Goal: Task Accomplishment & Management: Manage account settings

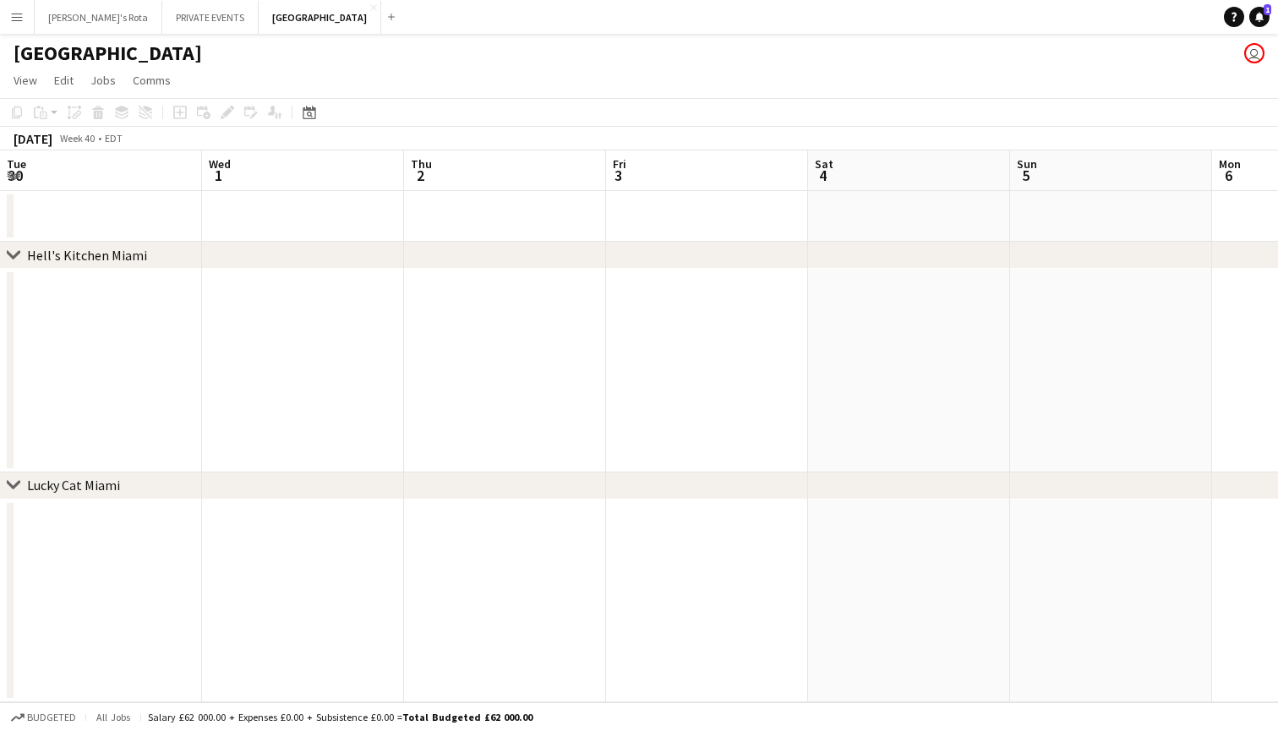
scroll to position [0, 420]
click at [16, 14] on app-icon "Menu" at bounding box center [17, 17] width 14 height 14
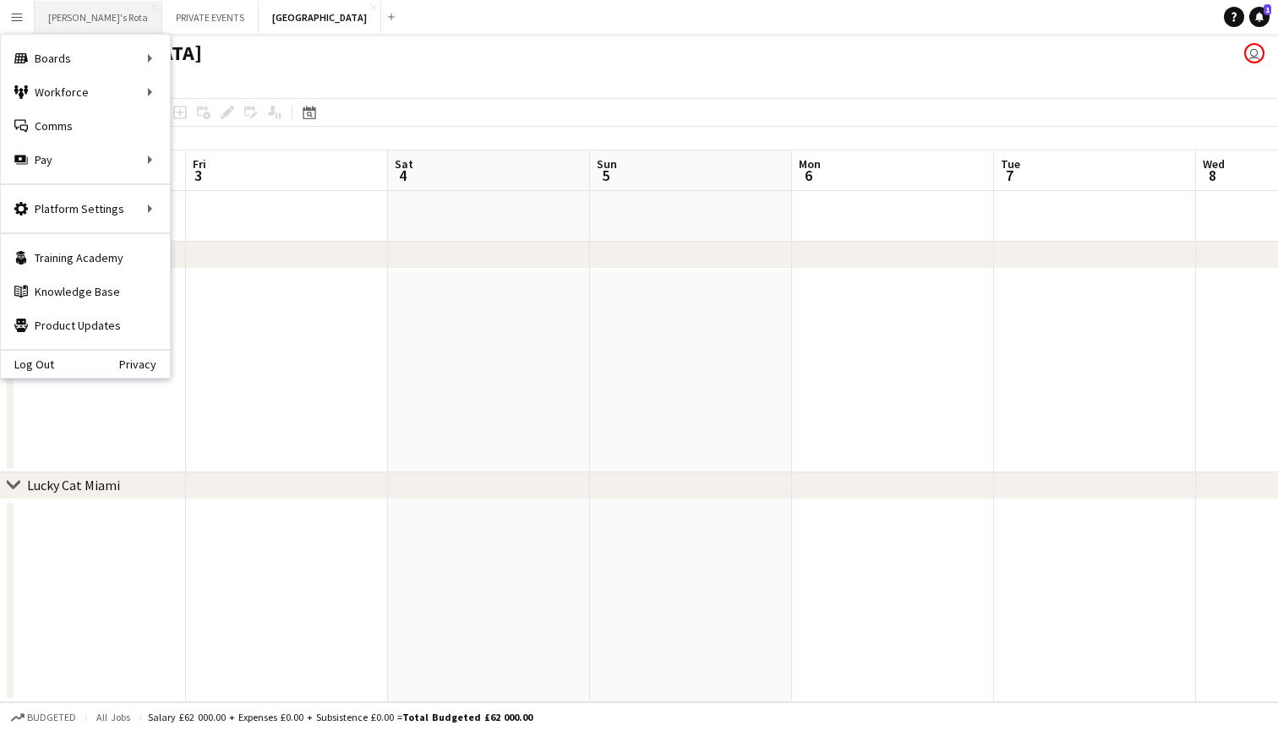
click at [74, 23] on button "[PERSON_NAME]'s Rota Close" at bounding box center [99, 17] width 128 height 33
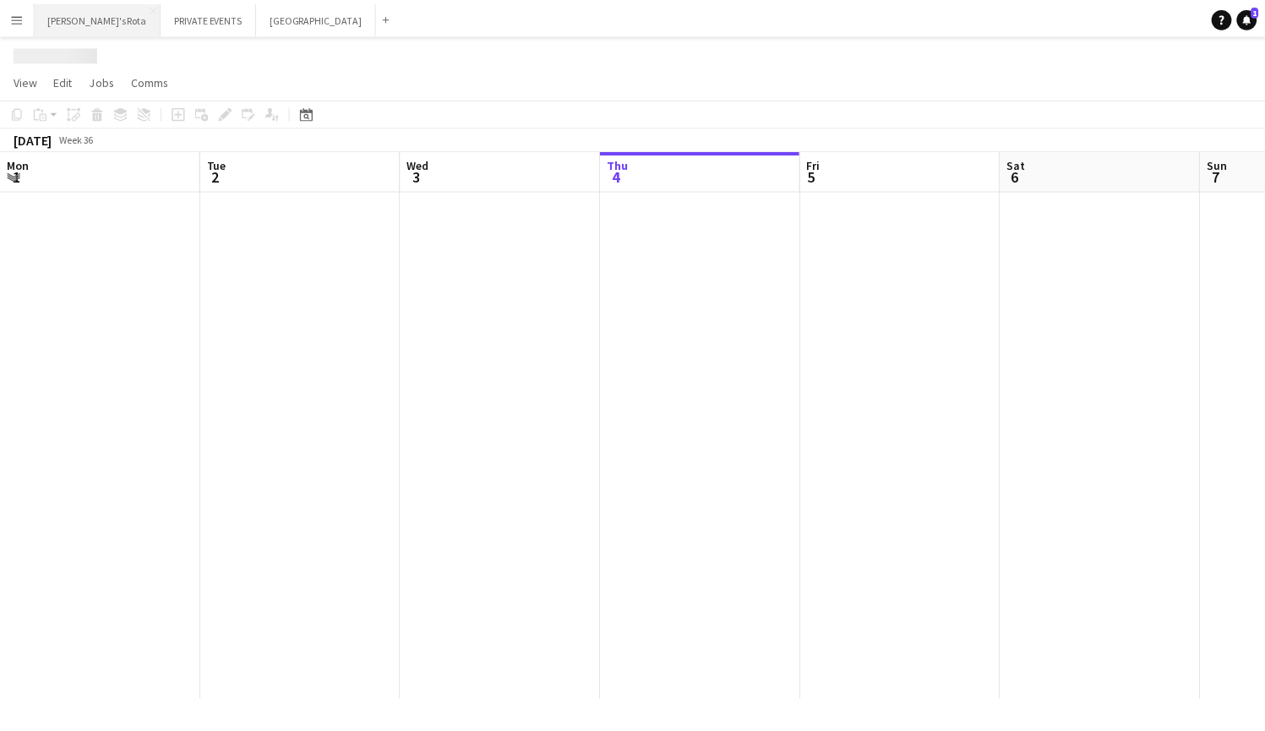
scroll to position [0, 404]
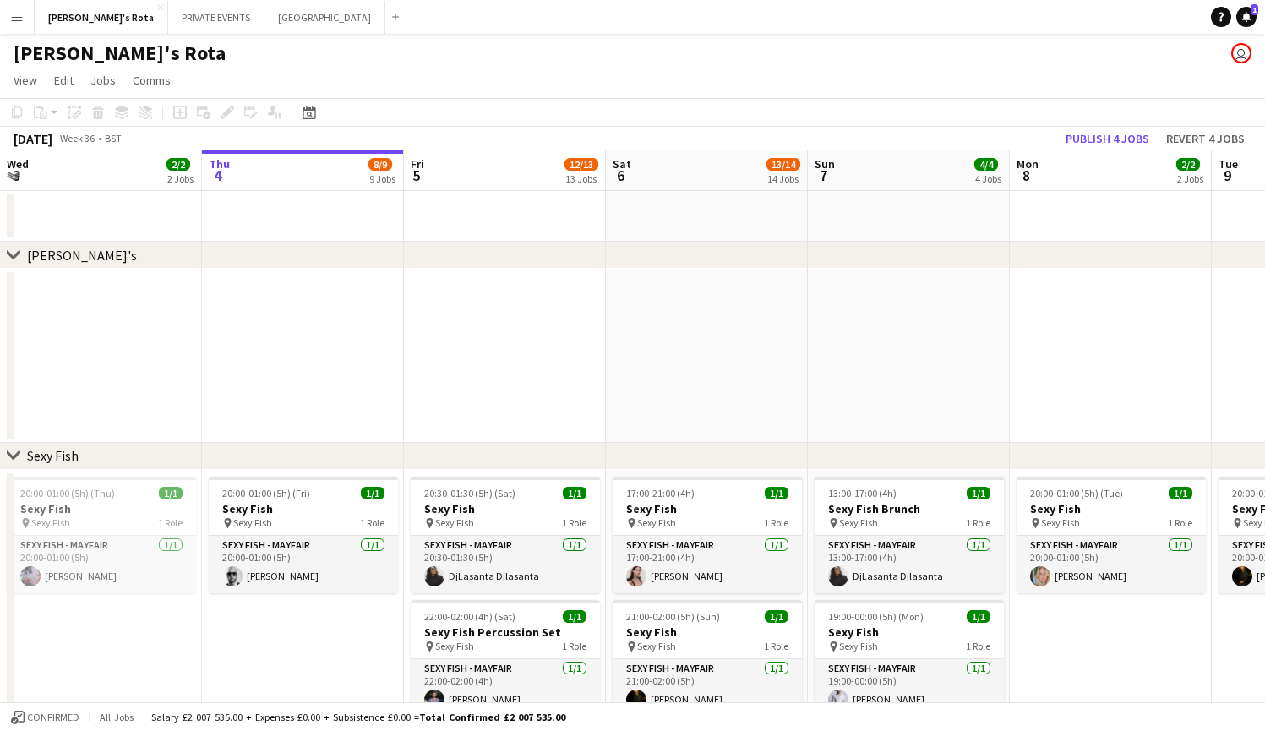
click at [9, 173] on app-icon "Expand/collapse" at bounding box center [14, 174] width 14 height 16
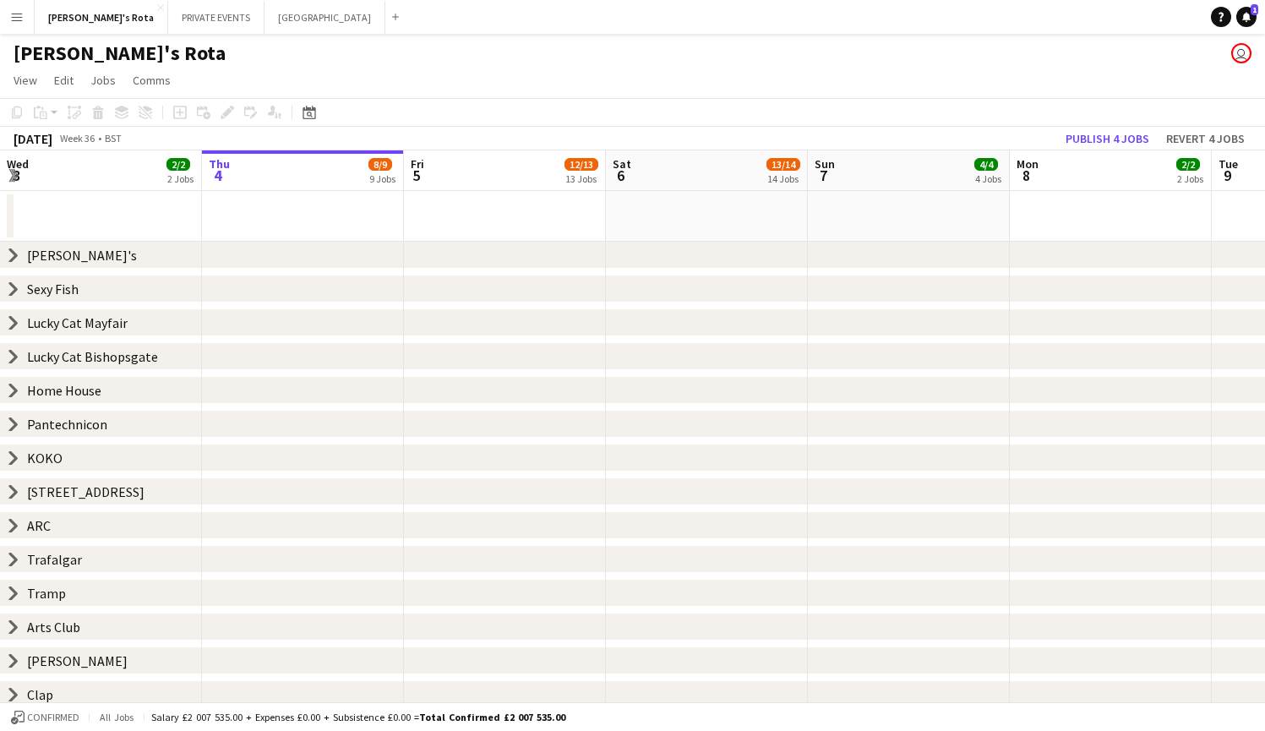
click at [14, 419] on icon "chevron-right" at bounding box center [14, 424] width 14 height 14
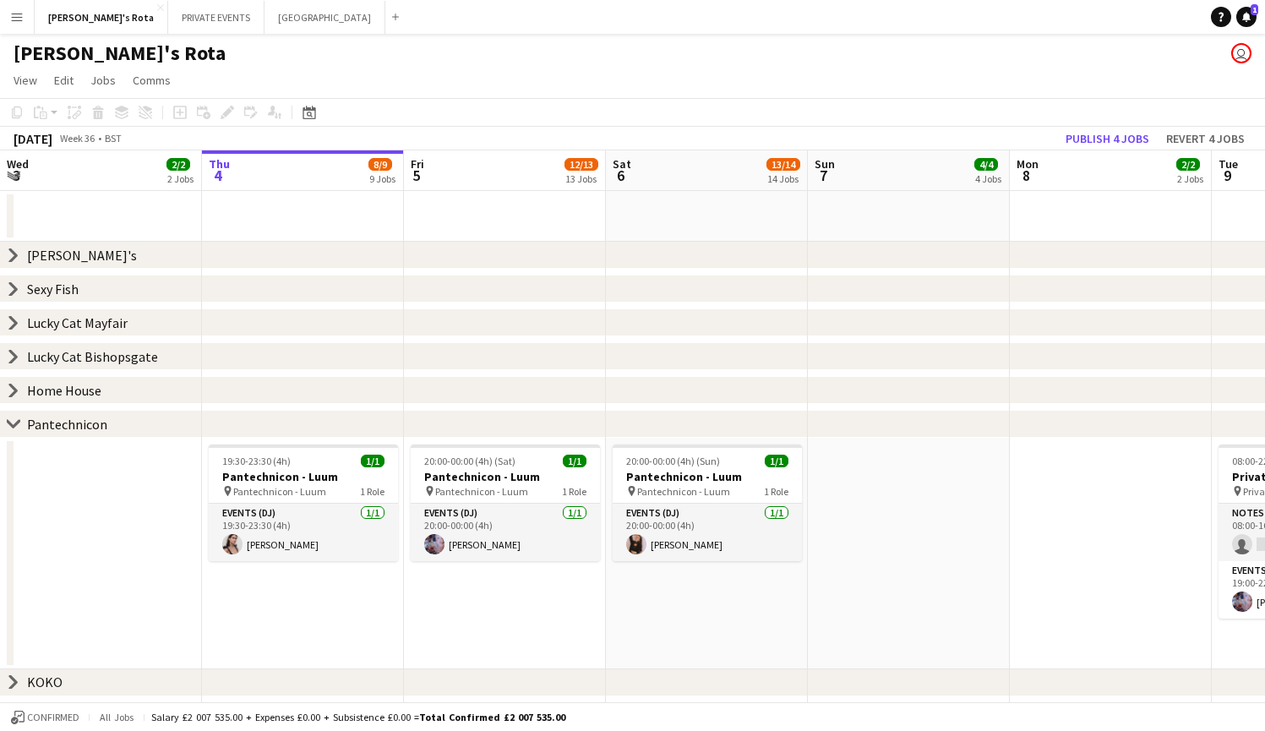
click at [693, 601] on app-date-cell "20:00-00:00 (4h) (Sun) 1/1 Pantechnicon - Luum pin Pantechnicon - Luum 1 Role E…" at bounding box center [707, 554] width 202 height 232
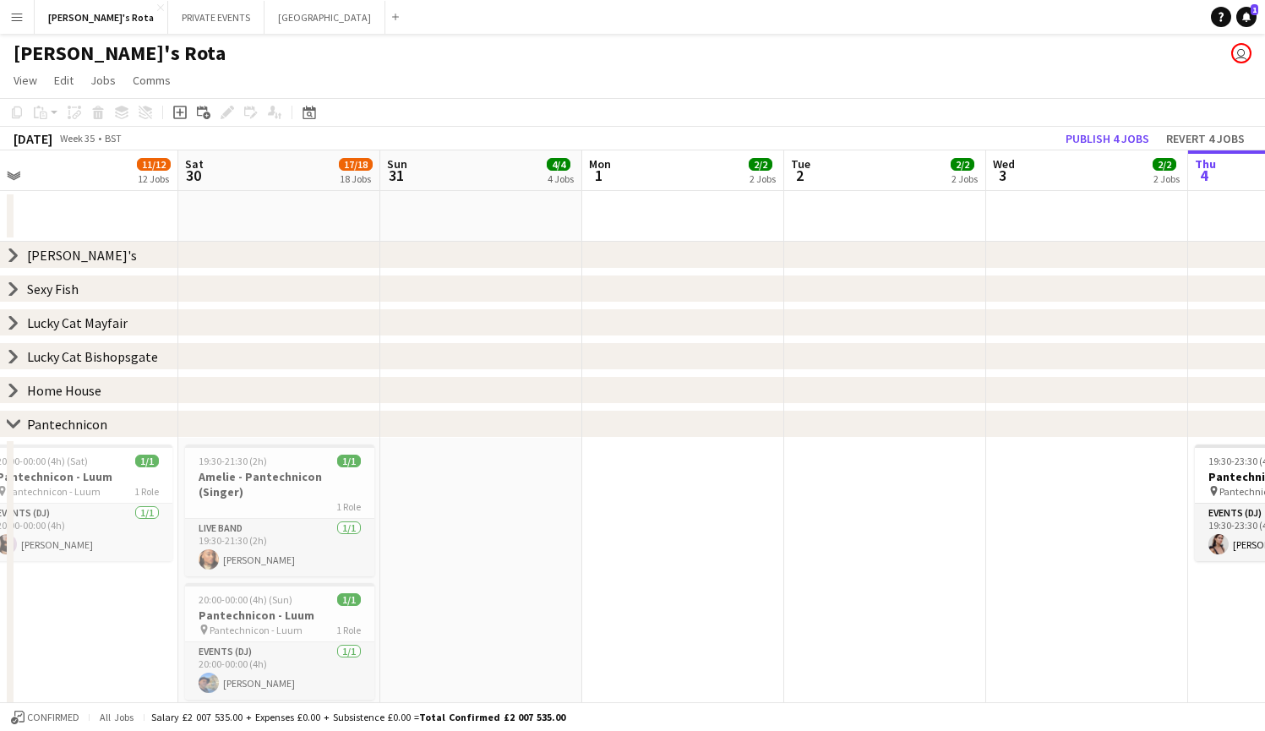
scroll to position [0, 394]
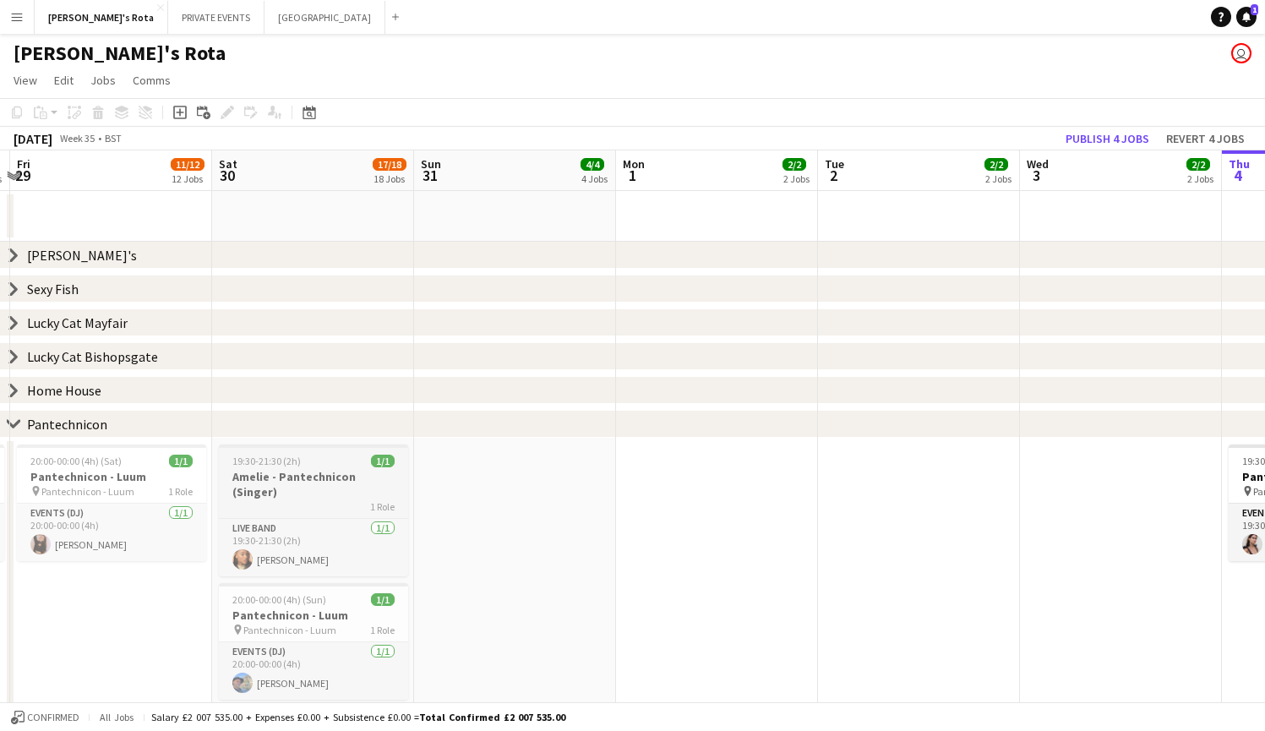
click at [287, 467] on app-job-card "19:30-21:30 (2h) 1/1 Amelie - Pantechnicon (Singer) 1 Role Live Band [DATE] 19:…" at bounding box center [313, 511] width 189 height 132
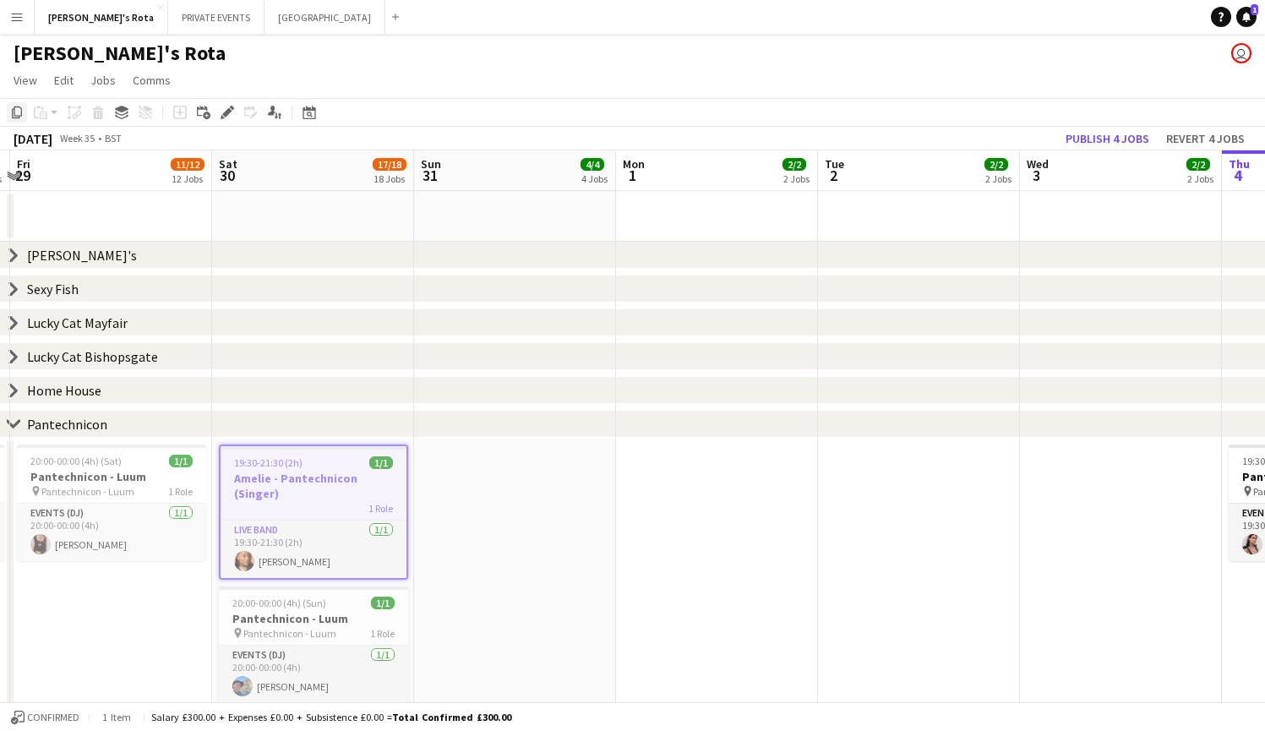
click at [16, 112] on icon "Copy" at bounding box center [17, 113] width 14 height 14
click at [810, 326] on div "chevron-right Lucky Cat Mayfair" at bounding box center [632, 322] width 1265 height 27
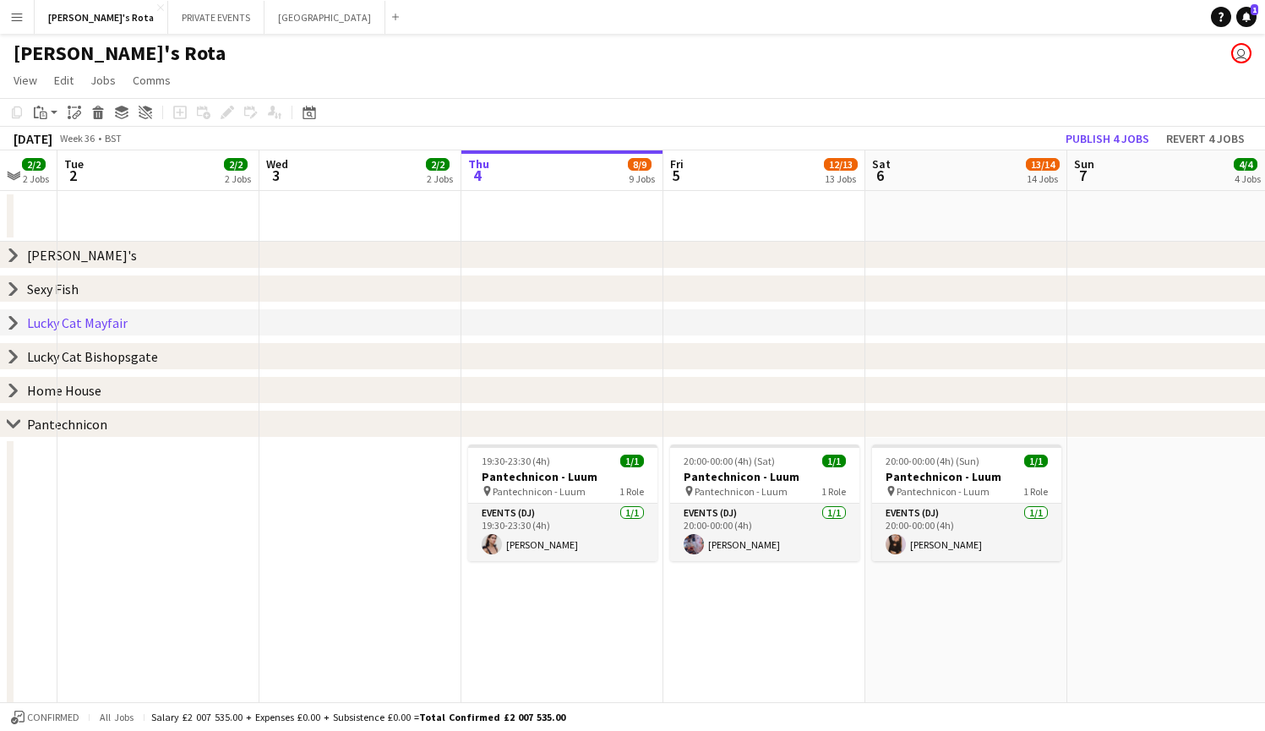
scroll to position [0, 755]
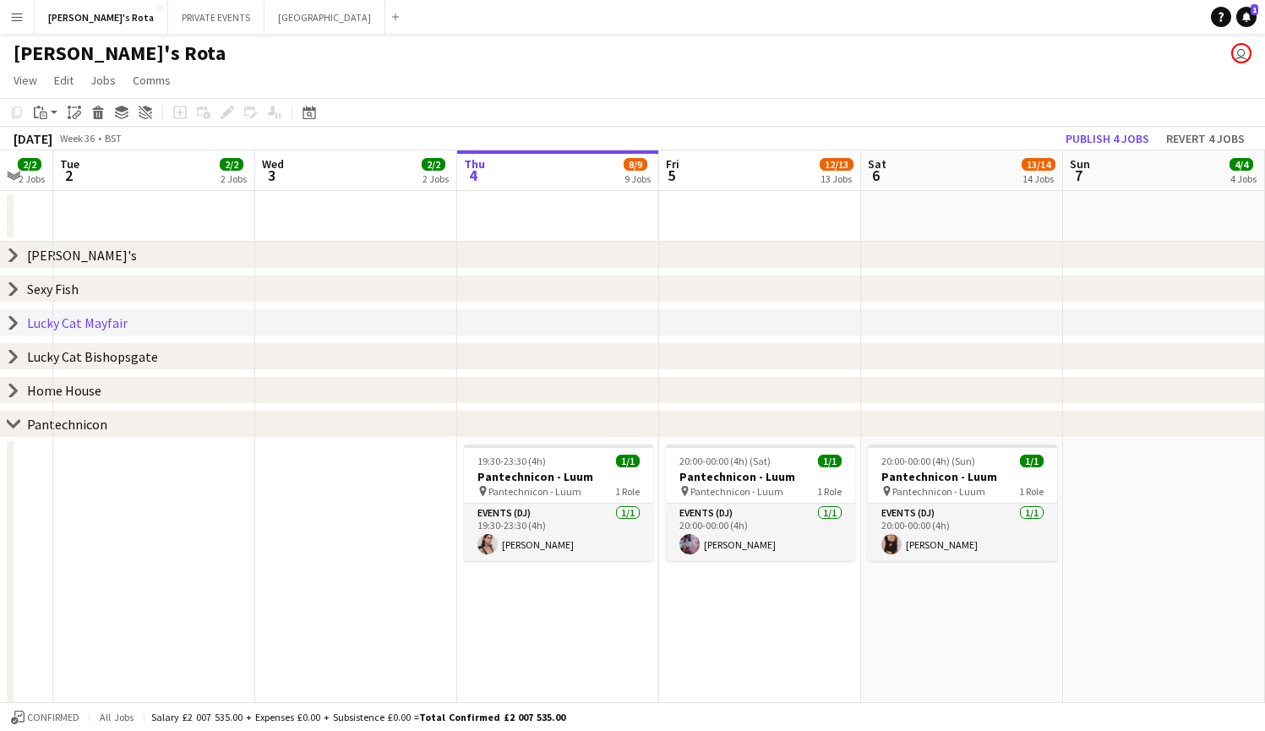
click at [926, 635] on app-date-cell "20:00-00:00 (4h) (Sun) 1/1 Pantechnicon - Luum pin Pantechnicon - Luum 1 Role E…" at bounding box center [962, 657] width 202 height 439
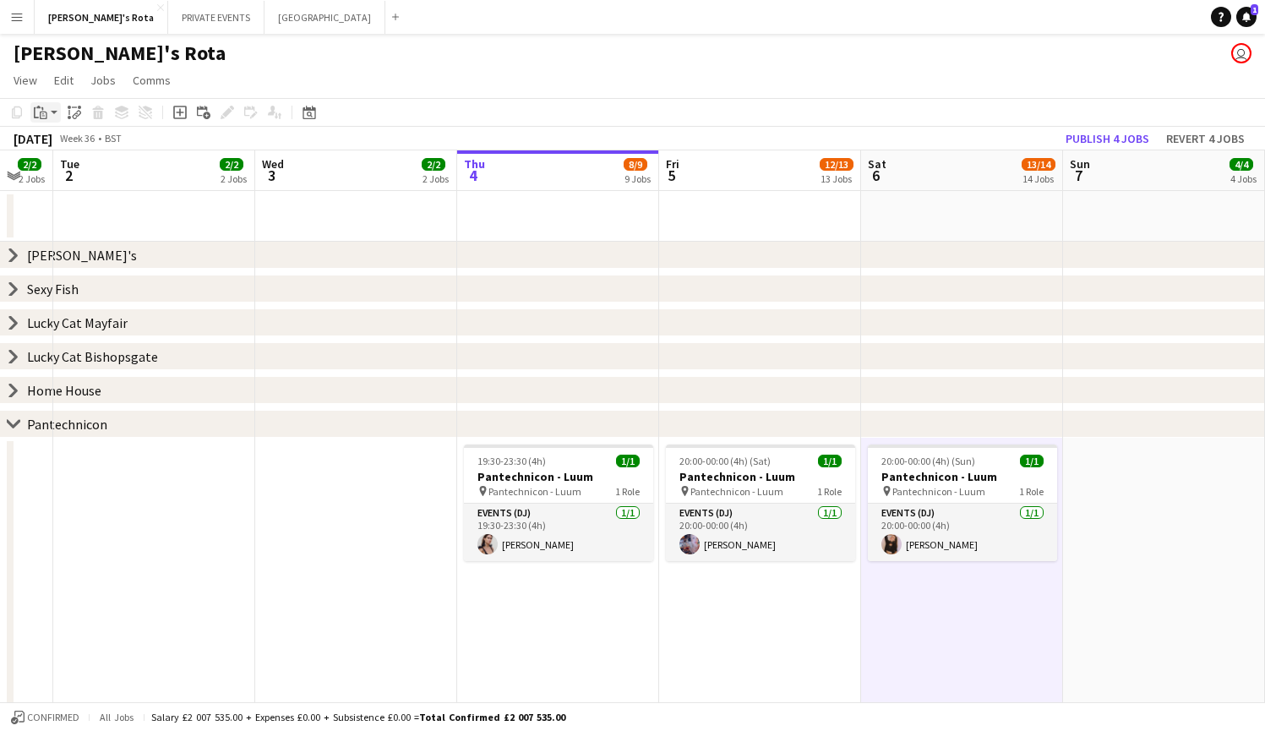
click at [42, 112] on icon at bounding box center [44, 116] width 8 height 8
click at [70, 145] on link "Paste Command V" at bounding box center [112, 144] width 134 height 15
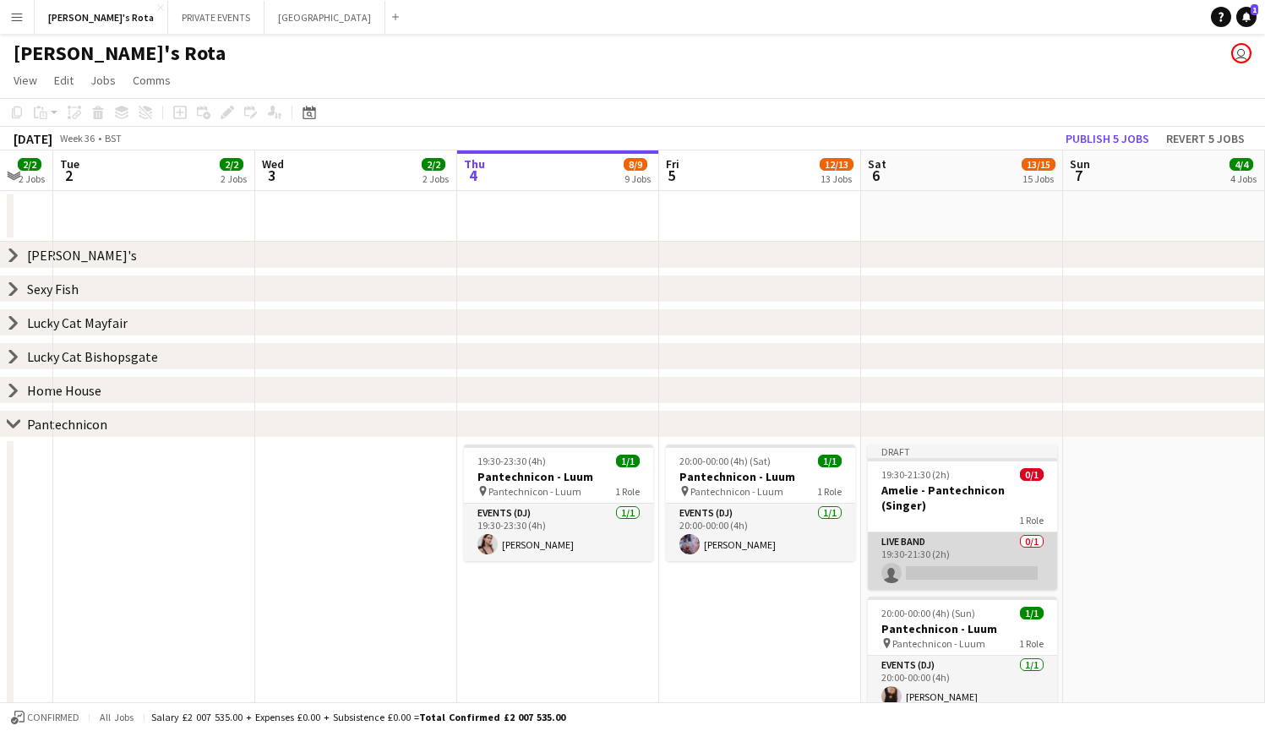
click at [945, 553] on app-card-role "Live Band 0/1 19:30-21:30 (2h) single-neutral-actions" at bounding box center [962, 560] width 189 height 57
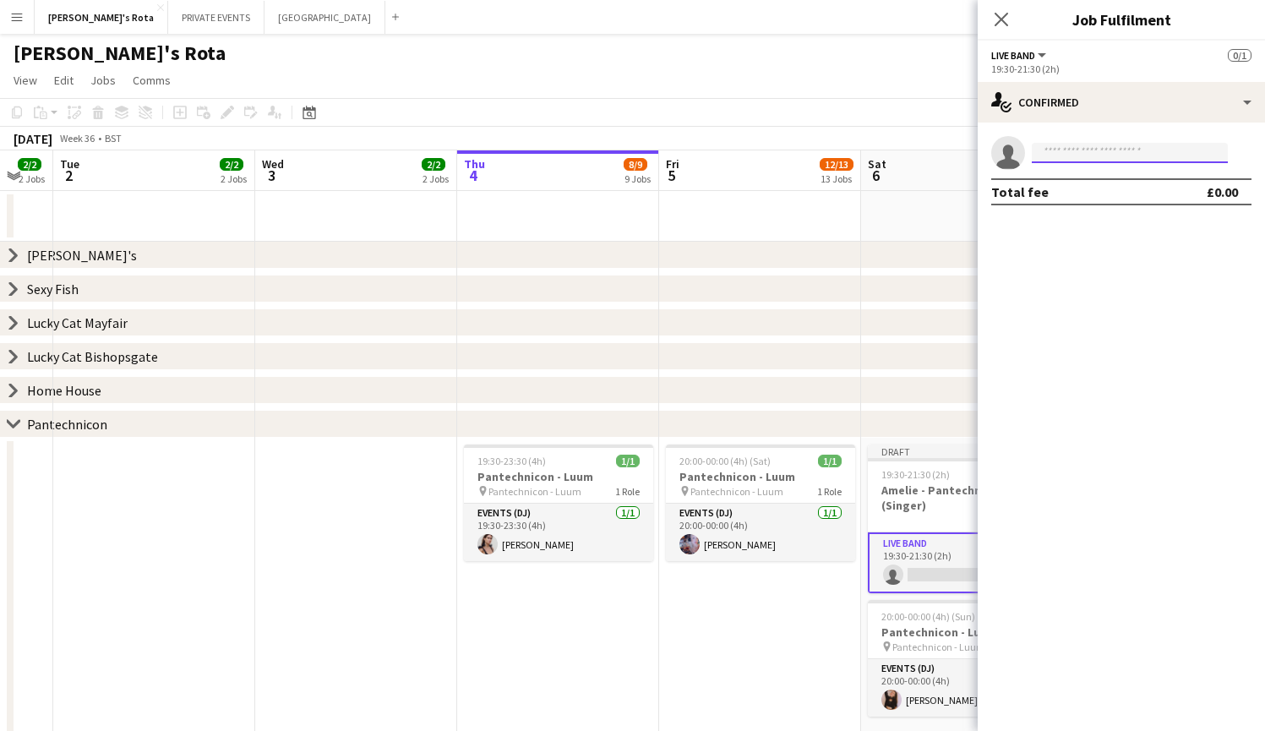
click at [1115, 152] on input at bounding box center [1130, 153] width 196 height 20
type input "***"
drag, startPoint x: 1115, startPoint y: 152, endPoint x: 1107, endPoint y: 181, distance: 29.9
click at [1107, 181] on span "[PERSON_NAME]" at bounding box center [1093, 177] width 97 height 14
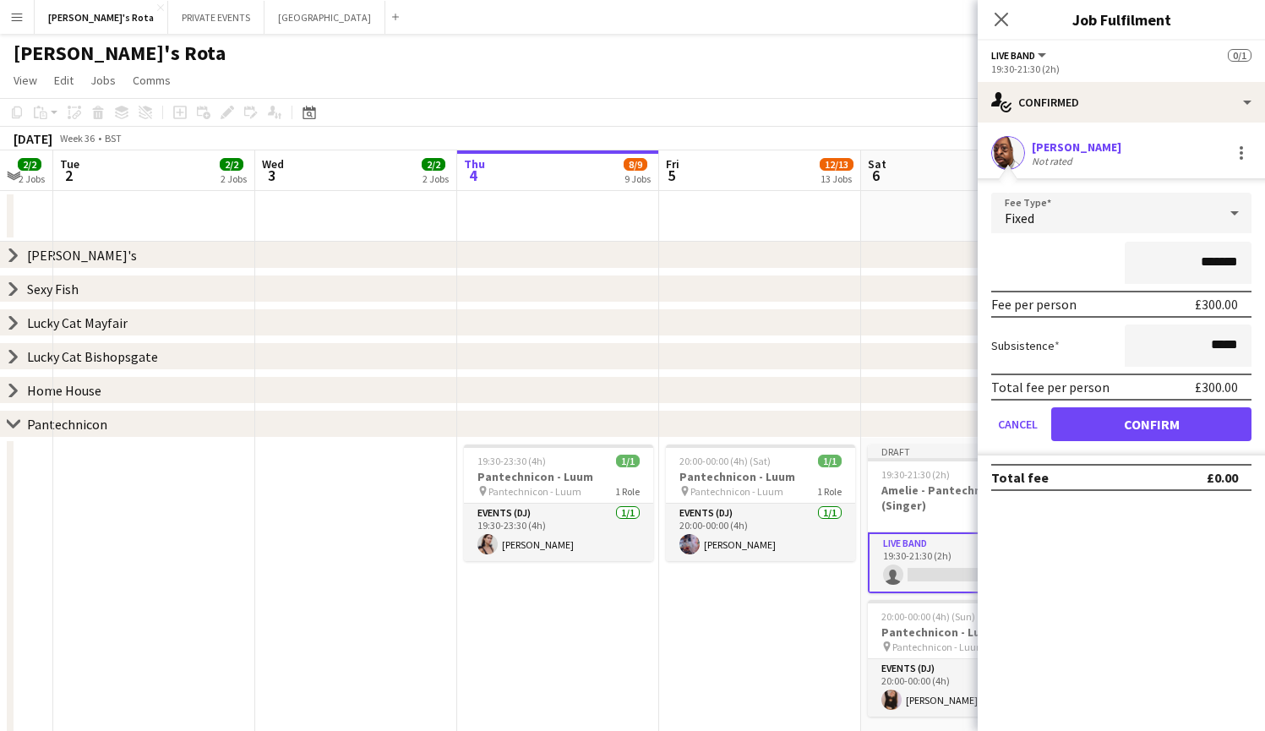
click at [1209, 262] on input "*******" at bounding box center [1188, 263] width 127 height 42
type input "*******"
